Goal: Task Accomplishment & Management: Use online tool/utility

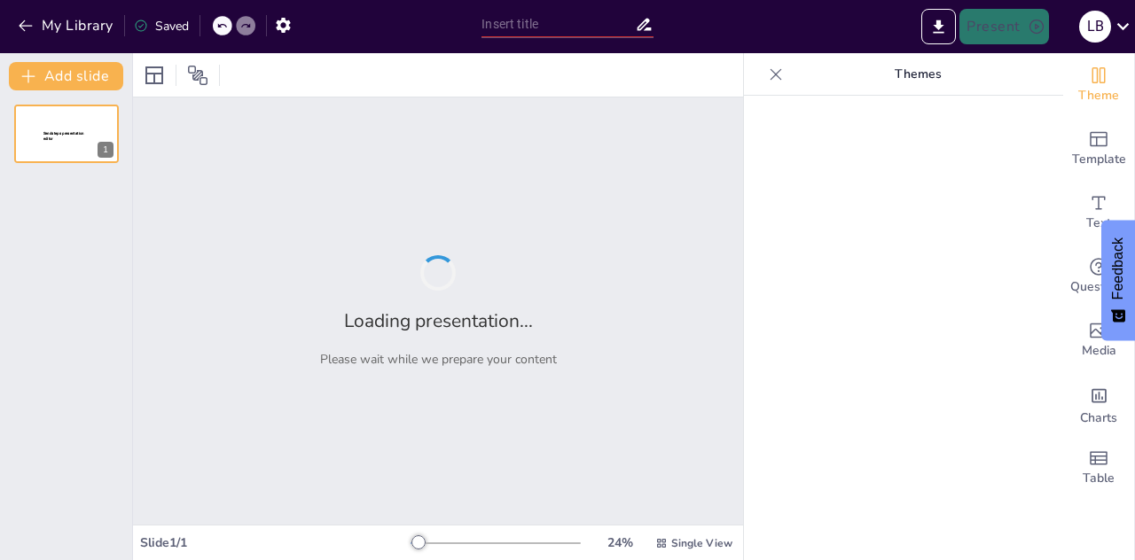
type input "Estructura y Contenido de la Ley General de Sociedades: Artículos 83 al 110"
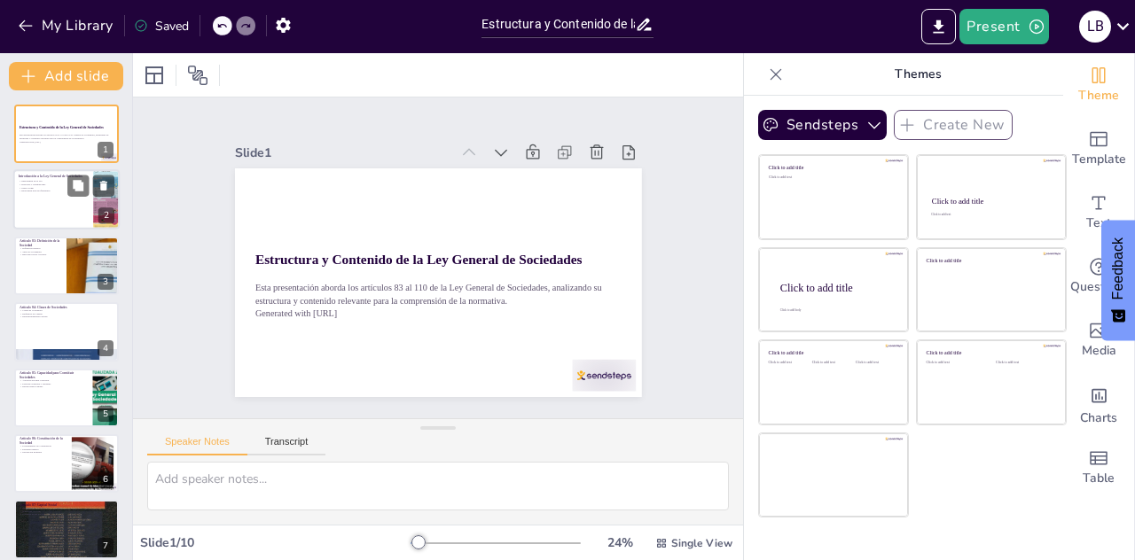
click at [55, 191] on p "Relevancia para Profesionales" at bounding box center [53, 192] width 69 height 4
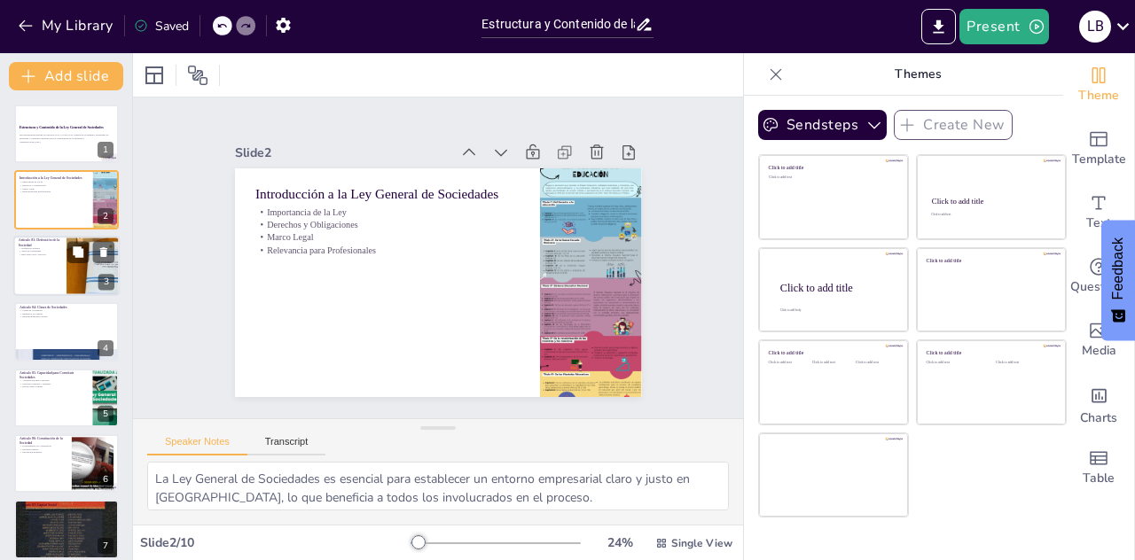
click at [42, 272] on div at bounding box center [66, 266] width 106 height 60
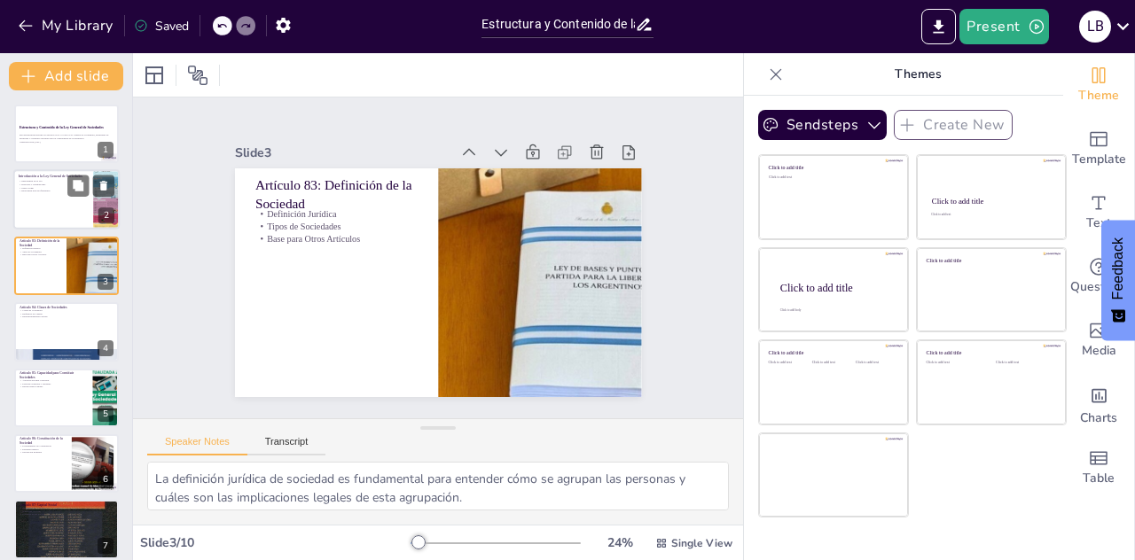
click at [82, 206] on div at bounding box center [66, 200] width 106 height 60
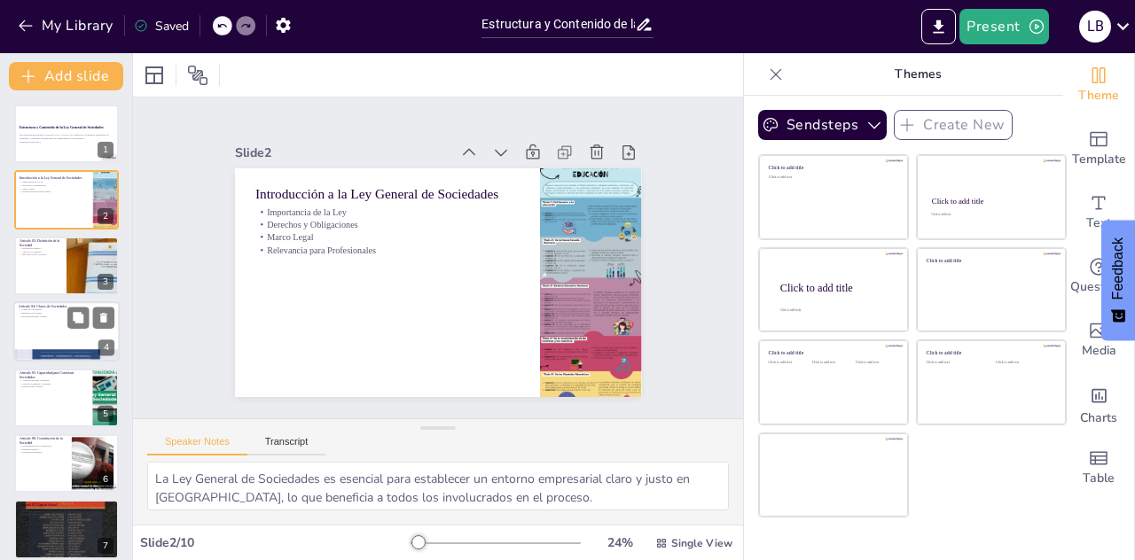
click at [23, 319] on div at bounding box center [66, 331] width 106 height 60
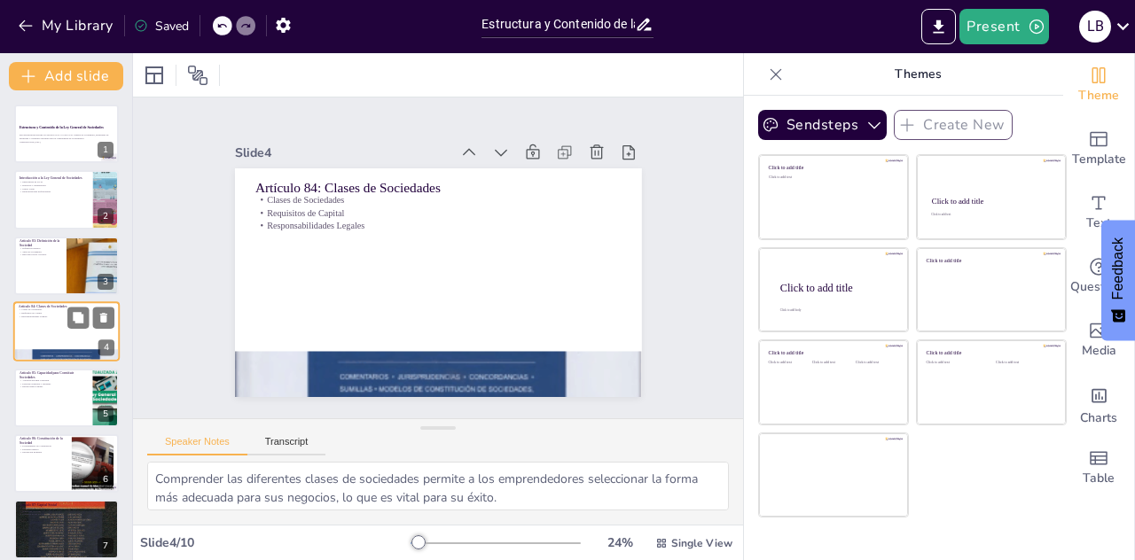
scroll to position [6, 0]
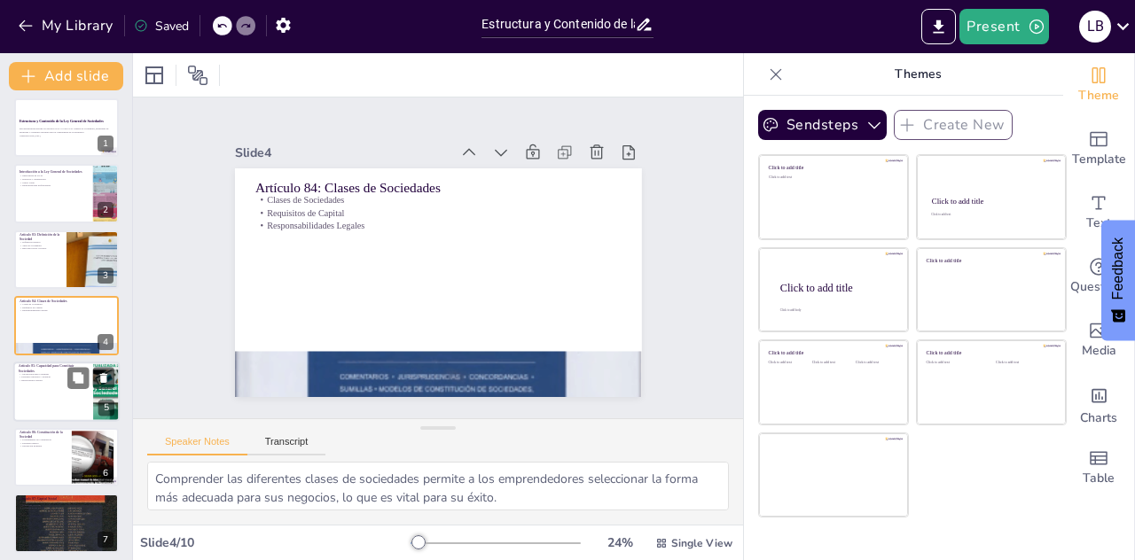
click at [36, 386] on div at bounding box center [66, 392] width 106 height 60
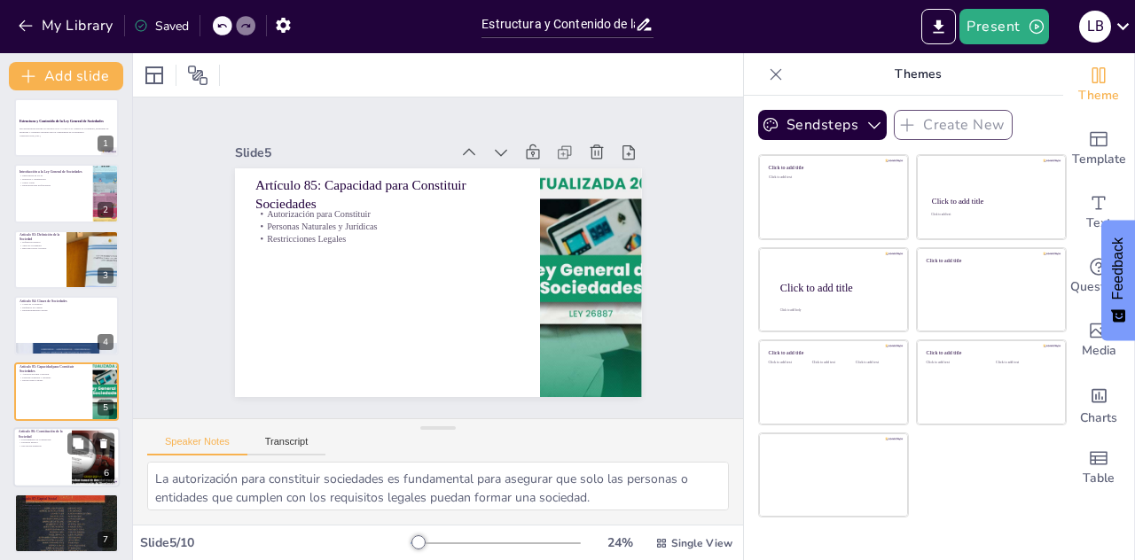
scroll to position [72, 0]
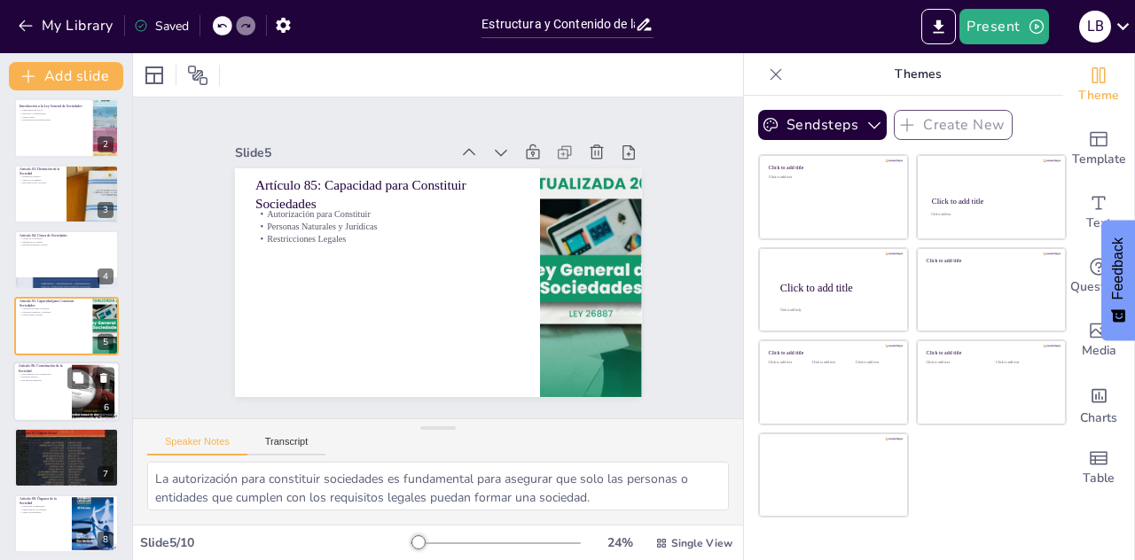
click at [55, 393] on div at bounding box center [66, 392] width 106 height 60
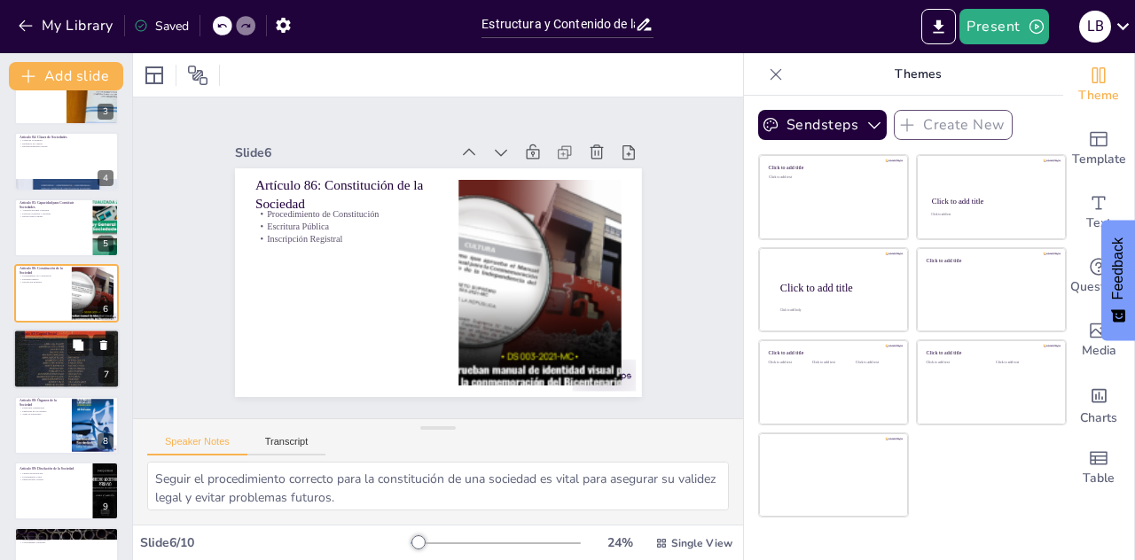
scroll to position [211, 0]
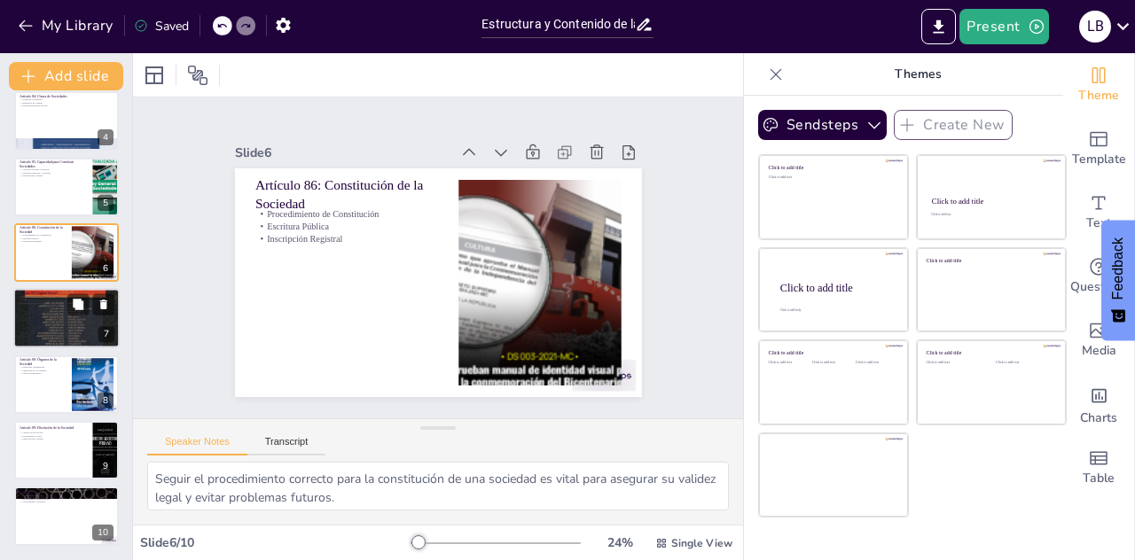
click at [59, 302] on p "Derechos de los Socios" at bounding box center [67, 304] width 96 height 4
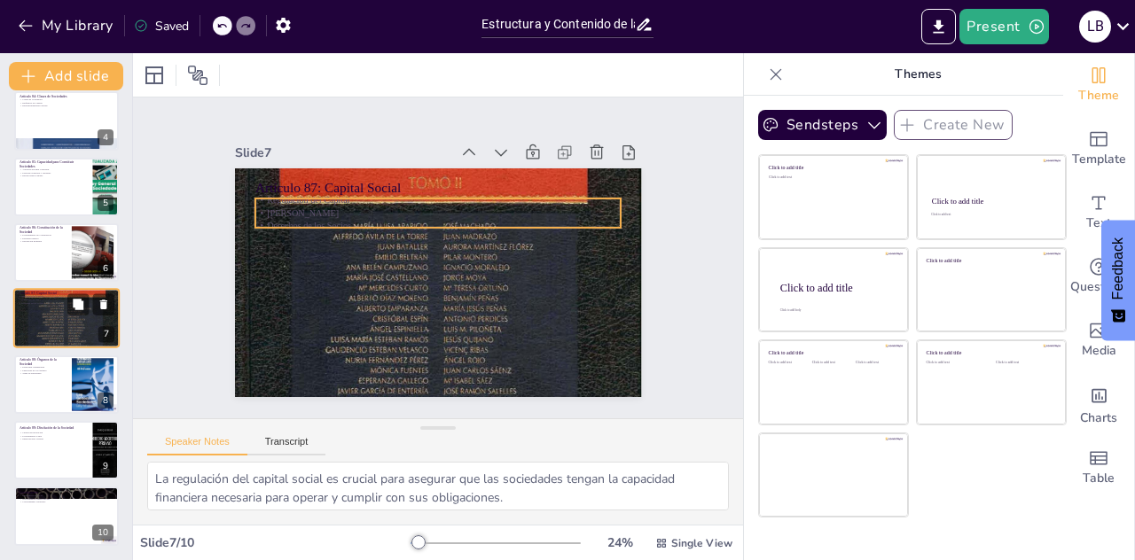
scroll to position [204, 0]
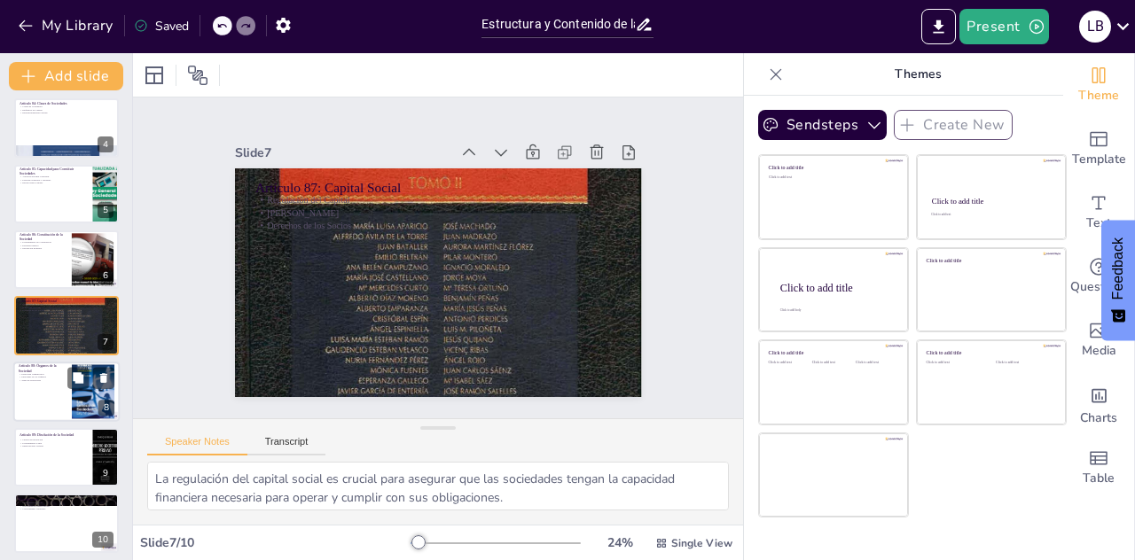
click at [41, 372] on p "Estructura Organizativa" at bounding box center [43, 374] width 48 height 4
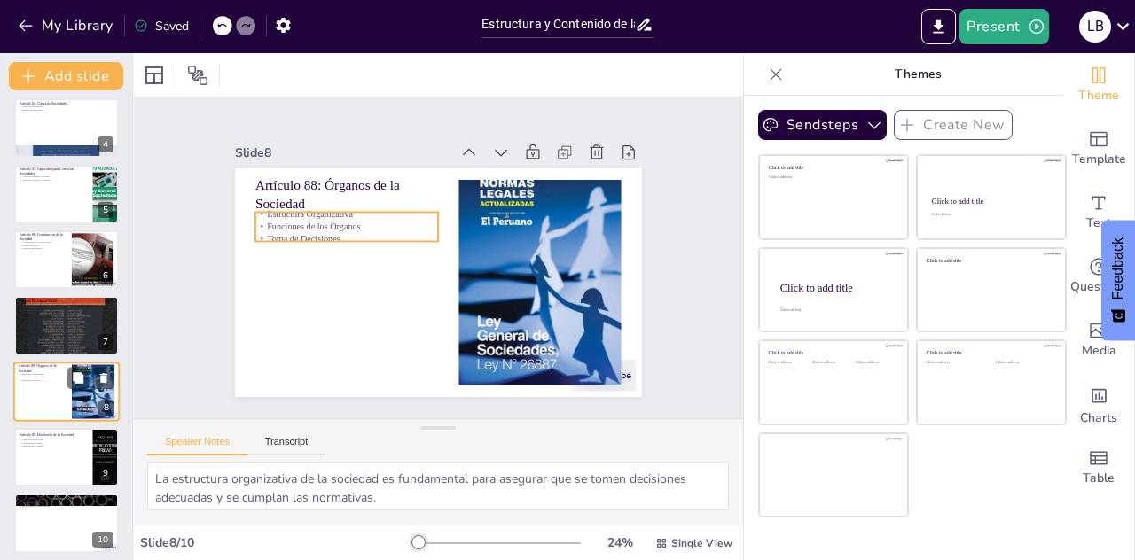
scroll to position [211, 0]
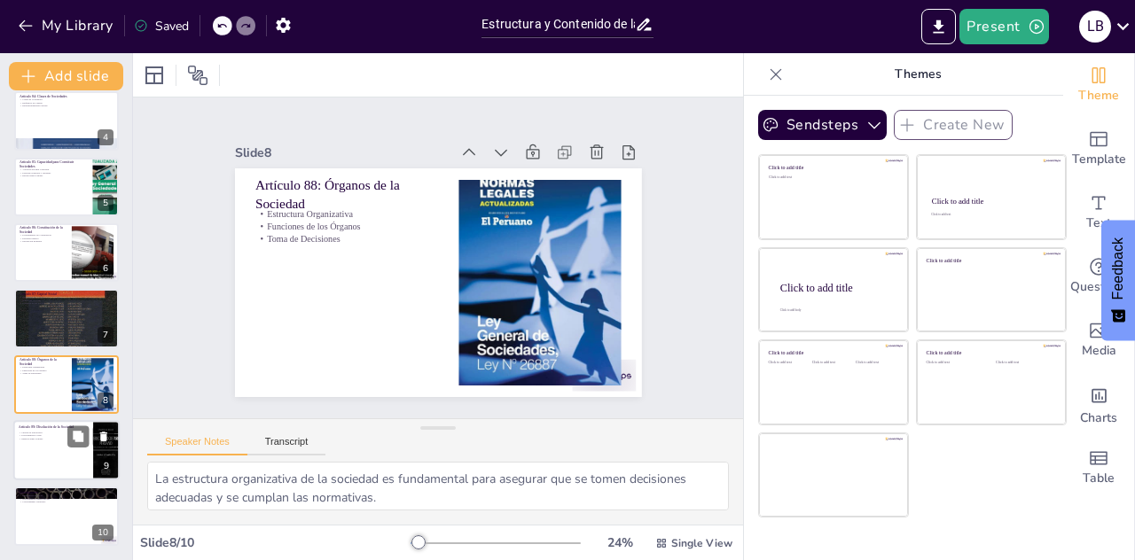
click at [43, 448] on div at bounding box center [66, 450] width 106 height 60
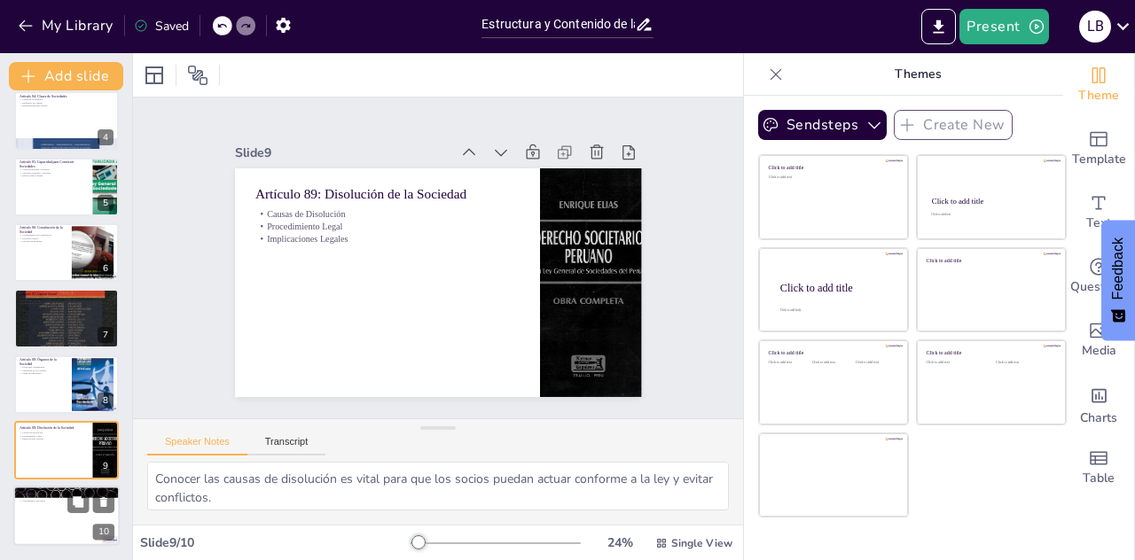
click at [46, 509] on div at bounding box center [66, 517] width 106 height 60
type textarea "La Ley General de Sociedades es esencial para el funcionamiento adecuado de las…"
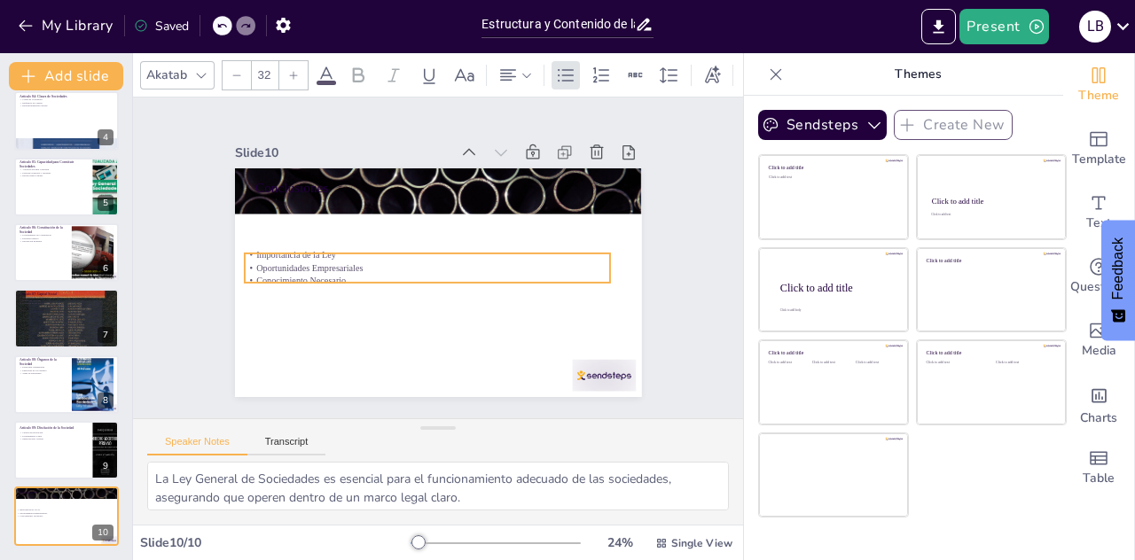
drag, startPoint x: 324, startPoint y: 195, endPoint x: 302, endPoint y: 221, distance: 33.4
click at [312, 250] on p "Importancia de la Ley" at bounding box center [428, 255] width 366 height 12
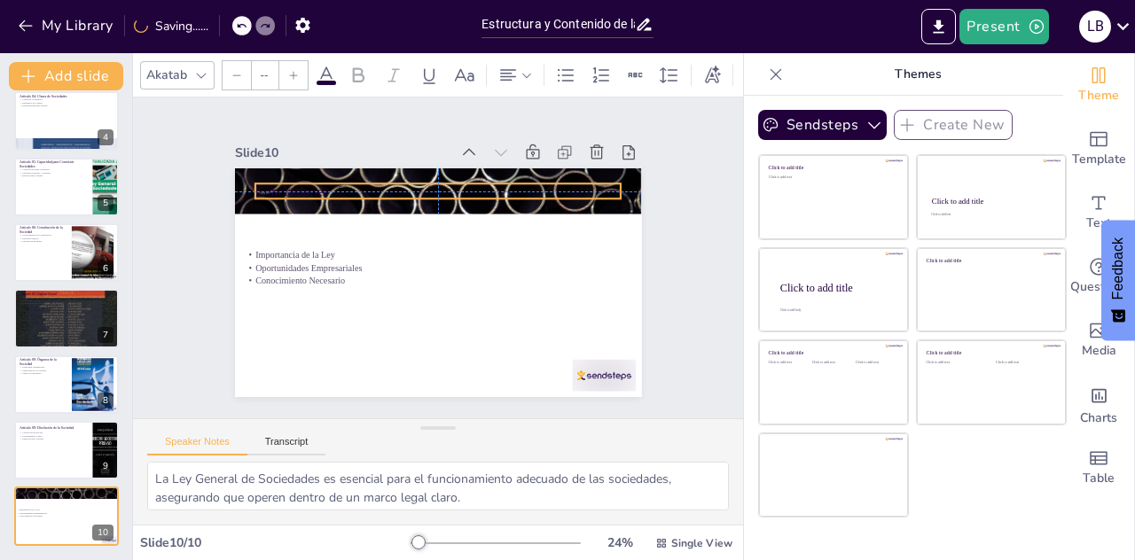
type input "48"
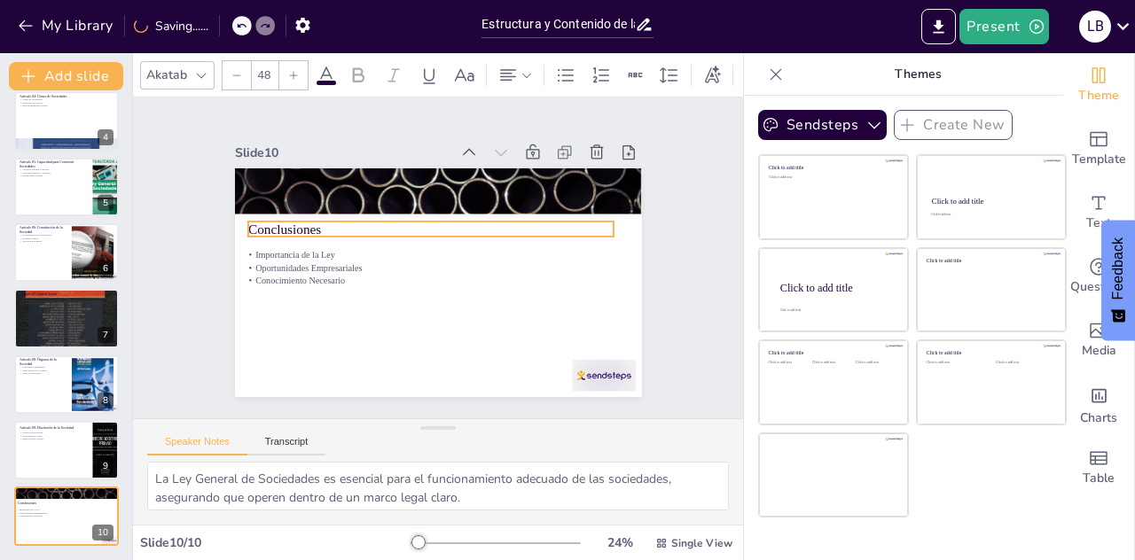
drag, startPoint x: 291, startPoint y: 202, endPoint x: 285, endPoint y: 223, distance: 22.2
click at [285, 223] on p "Conclusiones" at bounding box center [434, 228] width 366 height 57
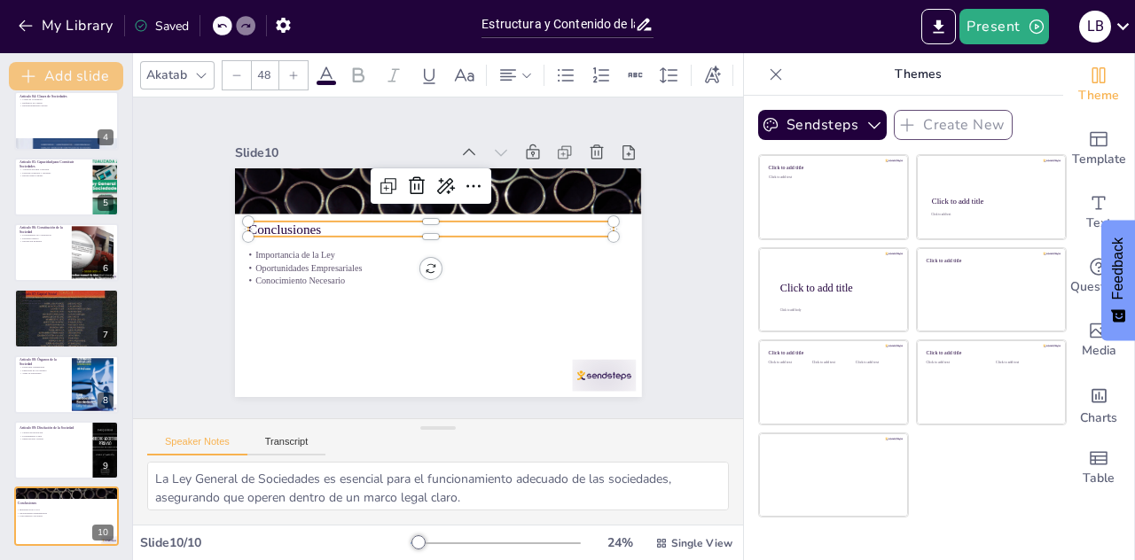
click at [51, 67] on button "Add slide" at bounding box center [66, 76] width 114 height 28
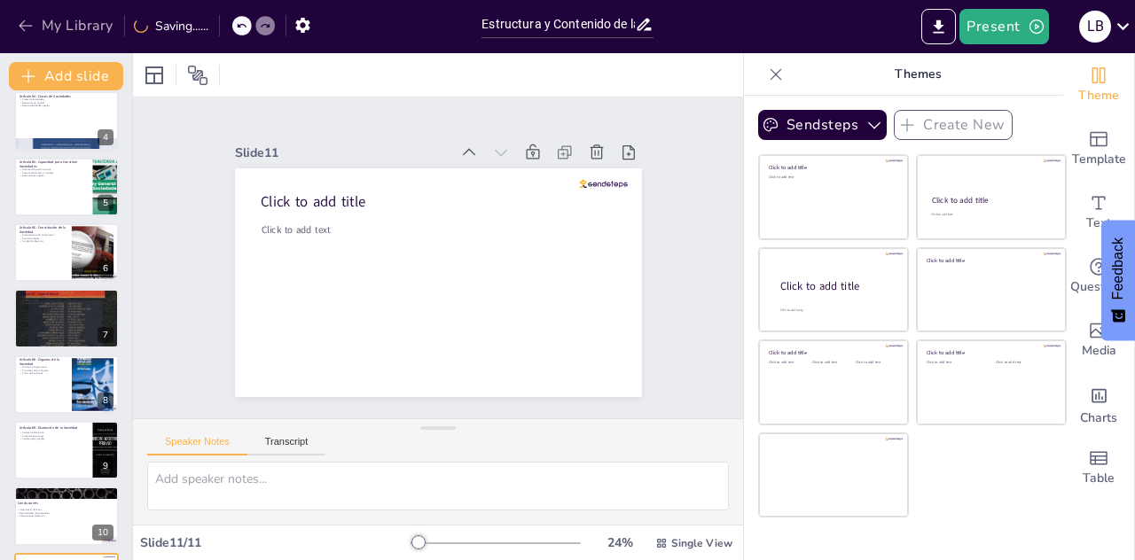
click at [18, 13] on button "My Library" at bounding box center [66, 26] width 107 height 28
